Goal: Task Accomplishment & Management: Use online tool/utility

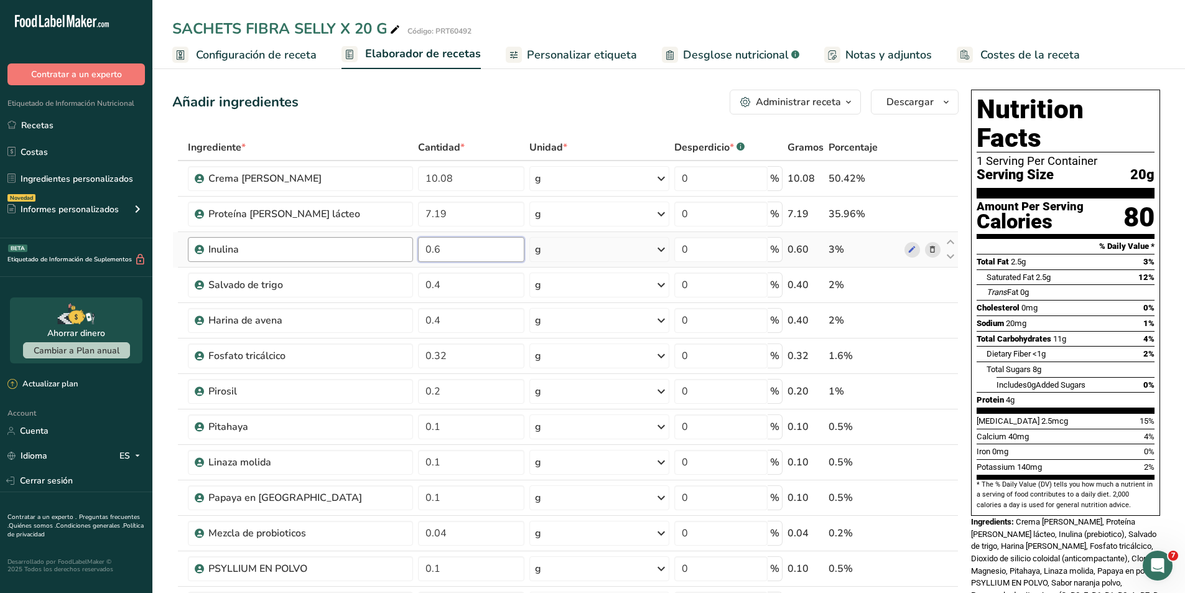
drag, startPoint x: 447, startPoint y: 256, endPoint x: 410, endPoint y: 249, distance: 37.9
click at [410, 249] on tr "Inulina 0.6 g Unidades de peso g kg mg Ver más Unidades de volumen litro Las un…" at bounding box center [565, 249] width 785 height 35
type input "0"
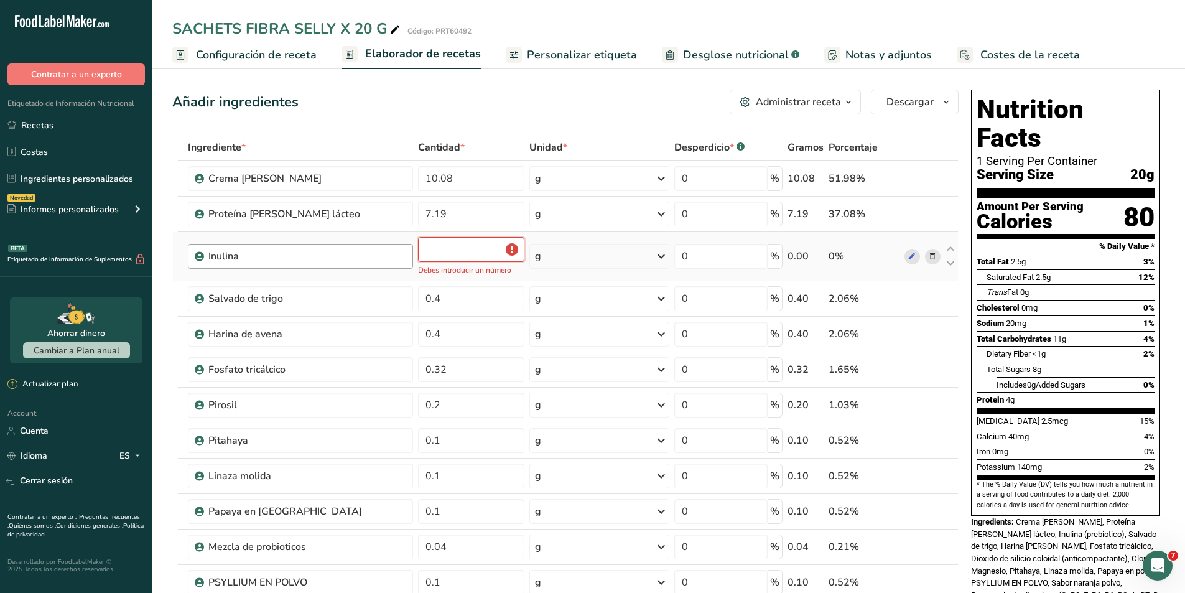
type input "0.2"
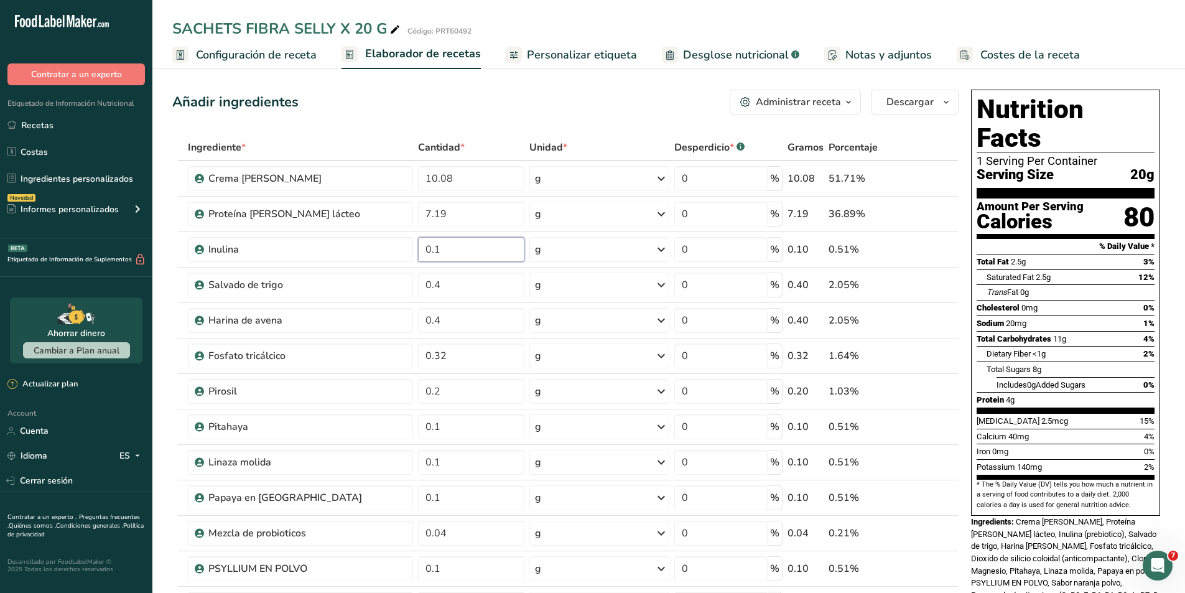
type input "0.1"
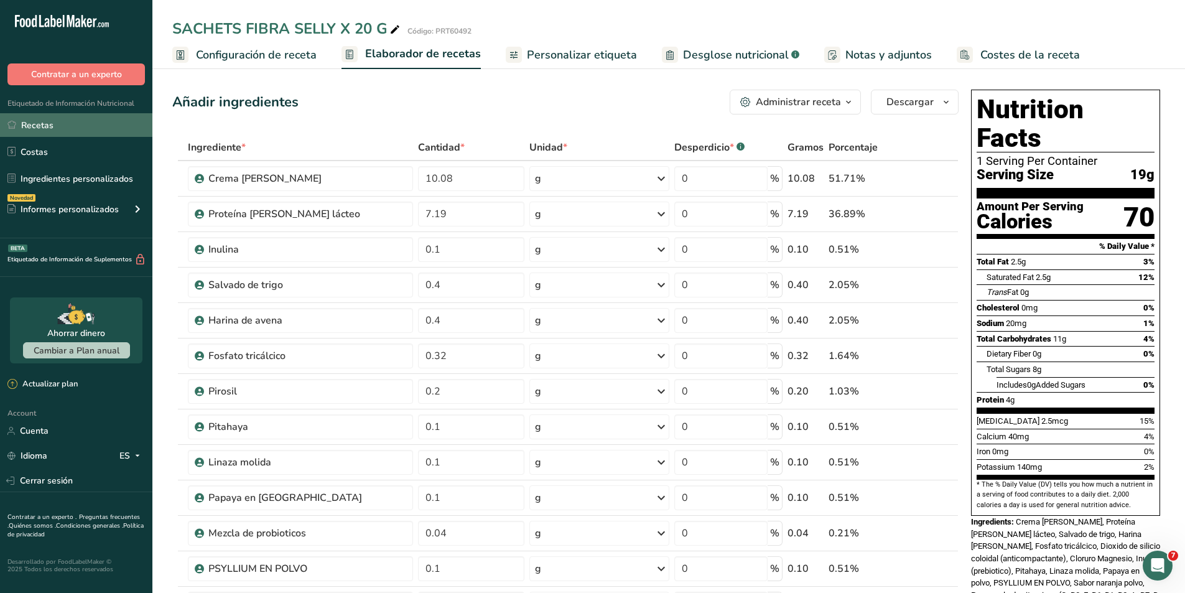
click at [45, 125] on link "Recetas" at bounding box center [76, 125] width 152 height 24
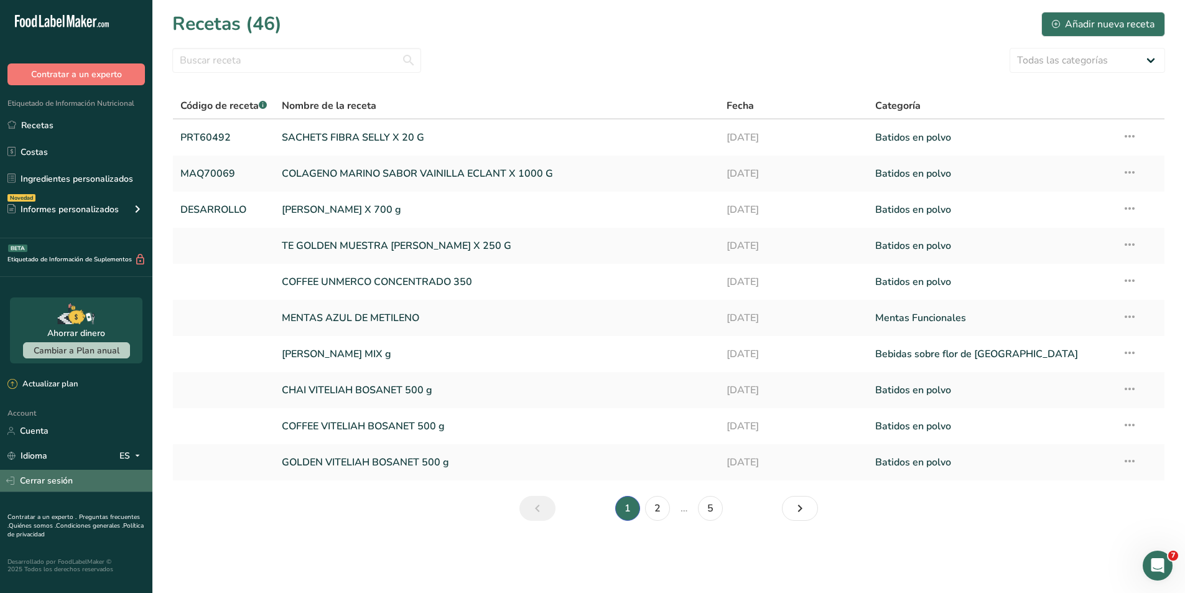
click at [40, 475] on link "Cerrar sesión" at bounding box center [76, 481] width 152 height 22
